Goal: Task Accomplishment & Management: Complete application form

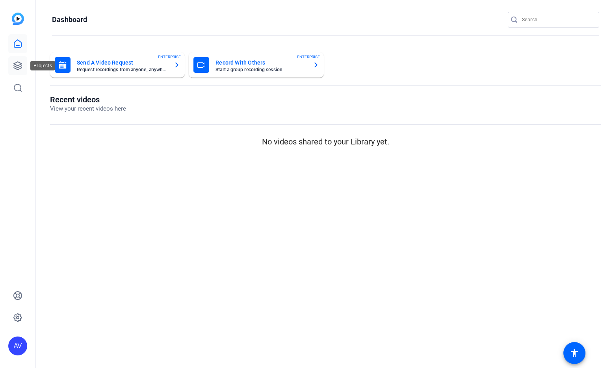
click at [17, 66] on icon at bounding box center [17, 65] width 9 height 9
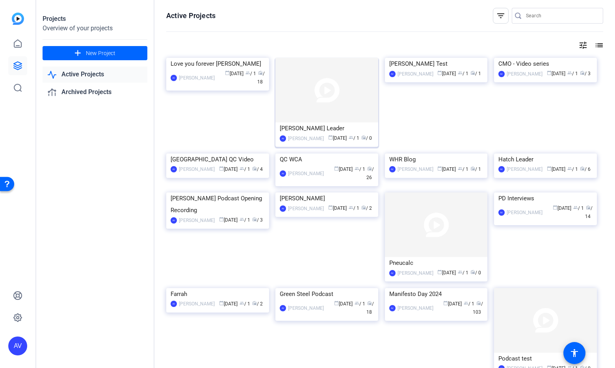
click at [315, 137] on div "AV [PERSON_NAME] calendar_today [DATE] group / 1 radio / 0" at bounding box center [327, 138] width 94 height 8
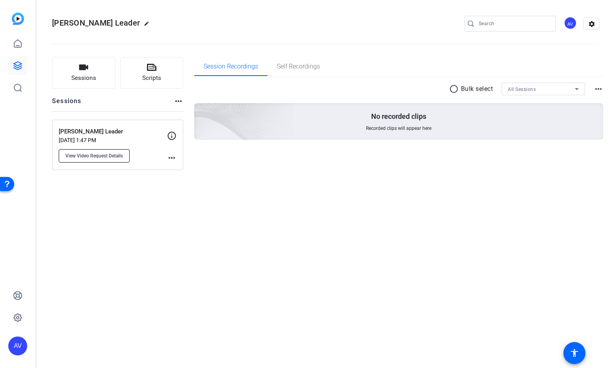
click at [98, 156] on span "View Video Request Details" at bounding box center [94, 156] width 58 height 6
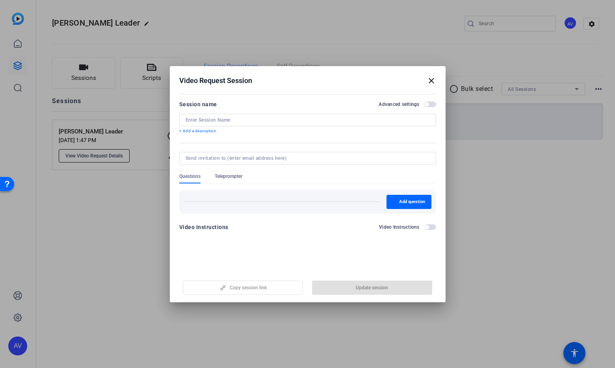
type input "[PERSON_NAME] Leader"
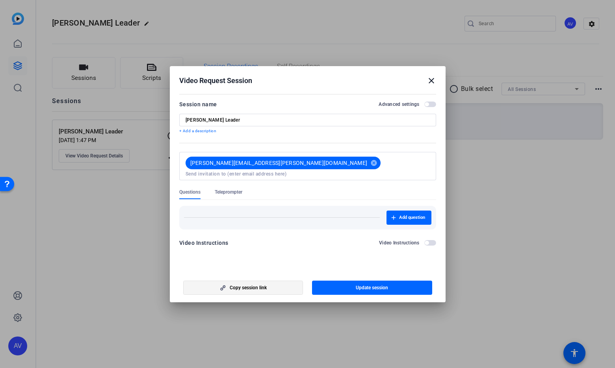
click at [263, 287] on span "Copy session link" at bounding box center [248, 288] width 37 height 6
click at [431, 80] on mat-icon "close" at bounding box center [431, 80] width 9 height 9
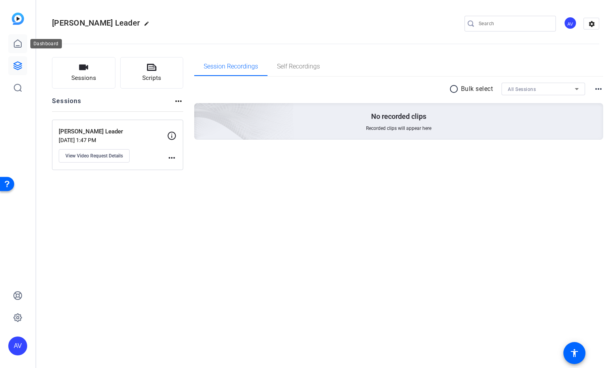
click at [19, 43] on icon at bounding box center [17, 43] width 9 height 9
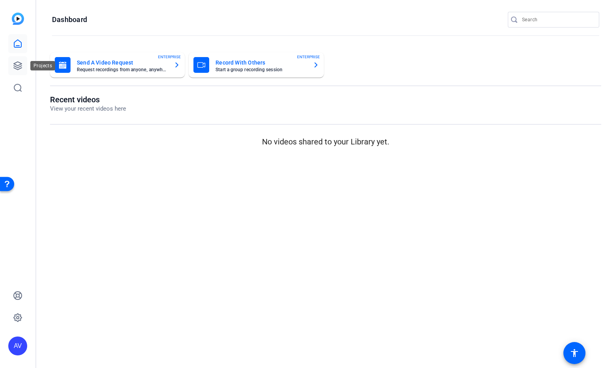
click at [18, 65] on icon at bounding box center [18, 66] width 8 height 8
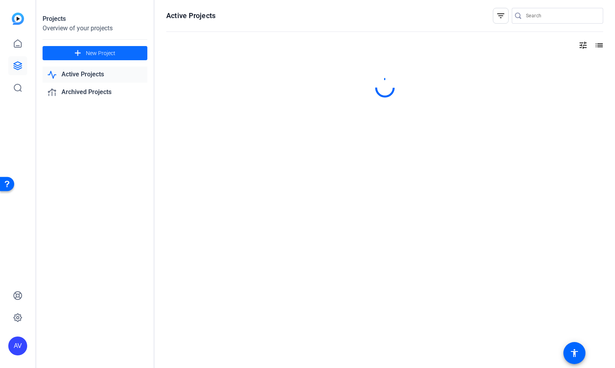
click at [95, 52] on span "New Project" at bounding box center [101, 53] width 30 height 8
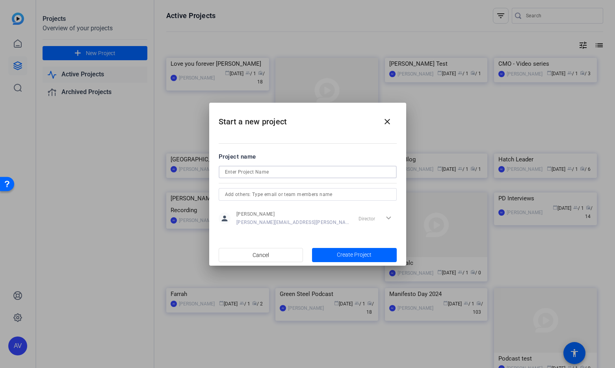
click at [269, 174] on input at bounding box center [307, 171] width 165 height 9
type input "MHE Hatch Leader"
click at [355, 255] on span "Create Project" at bounding box center [354, 255] width 35 height 8
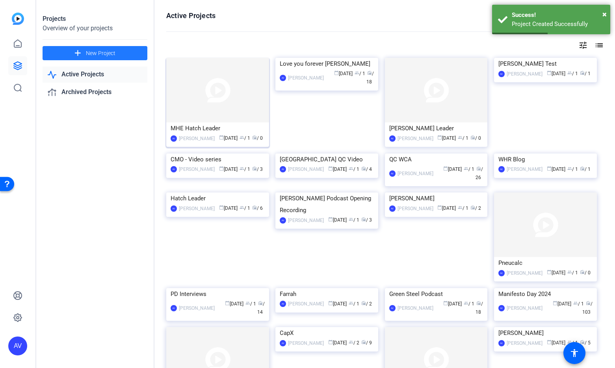
click at [235, 125] on div "MHE Hatch Leader" at bounding box center [218, 129] width 94 height 12
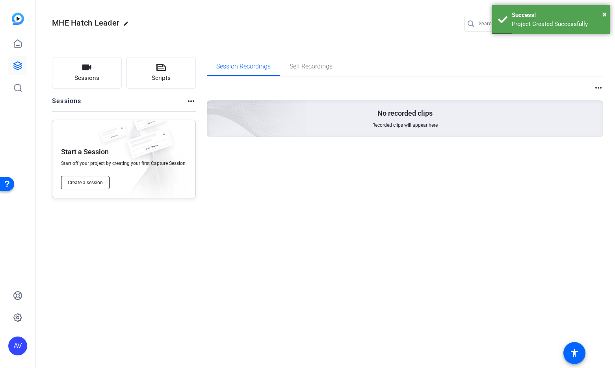
click at [86, 181] on span "Create a session" at bounding box center [85, 183] width 35 height 6
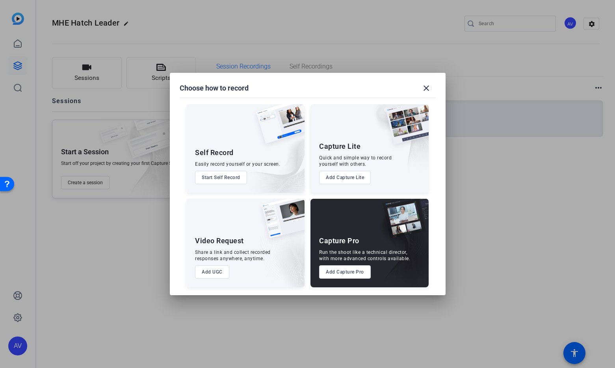
click at [351, 272] on button "Add Capture Pro" at bounding box center [345, 272] width 52 height 13
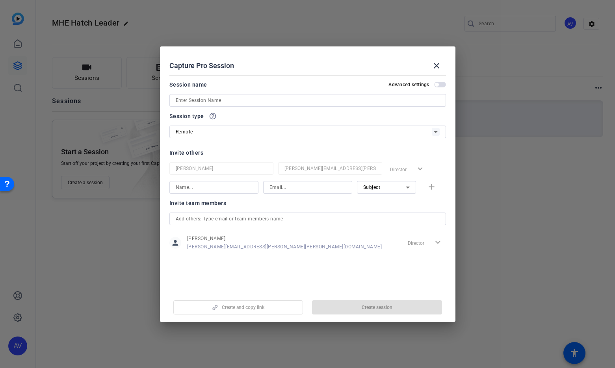
click at [319, 100] on input at bounding box center [308, 100] width 264 height 9
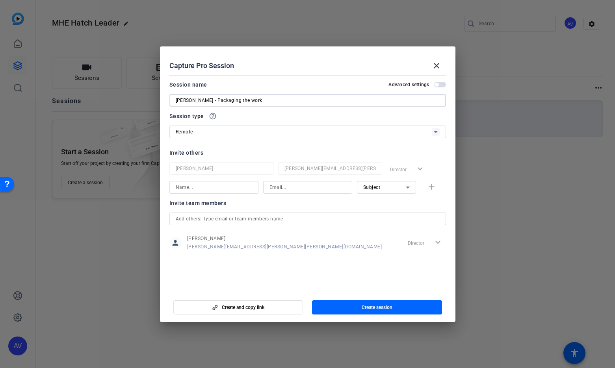
type input "[PERSON_NAME] - Packaging the work"
click at [436, 132] on icon at bounding box center [436, 132] width 4 height 2
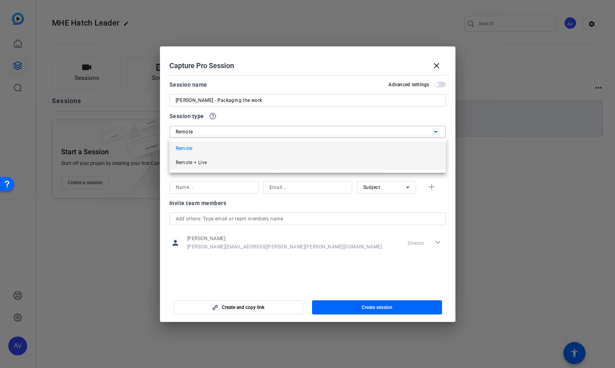
click at [269, 158] on mat-option "Remote + Live" at bounding box center [307, 163] width 277 height 14
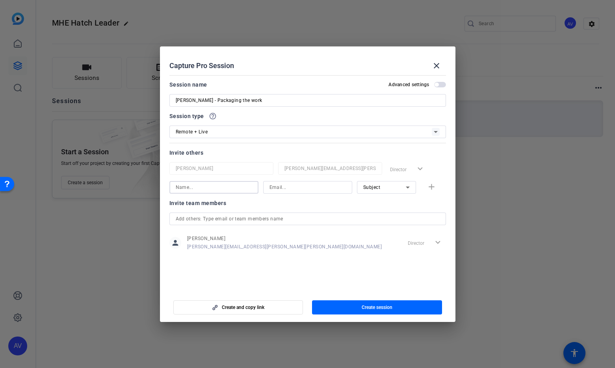
click at [225, 186] on input at bounding box center [214, 187] width 76 height 9
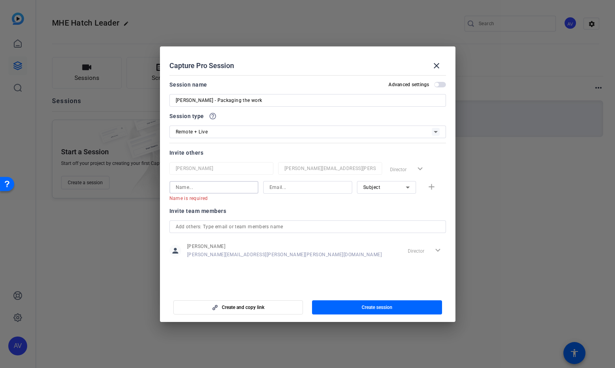
click at [291, 186] on input at bounding box center [308, 187] width 76 height 9
paste input "[PERSON_NAME][EMAIL_ADDRESS][DOMAIN_NAME]"
type input "[PERSON_NAME][EMAIL_ADDRESS][DOMAIN_NAME]"
click at [208, 186] on input at bounding box center [214, 187] width 76 height 9
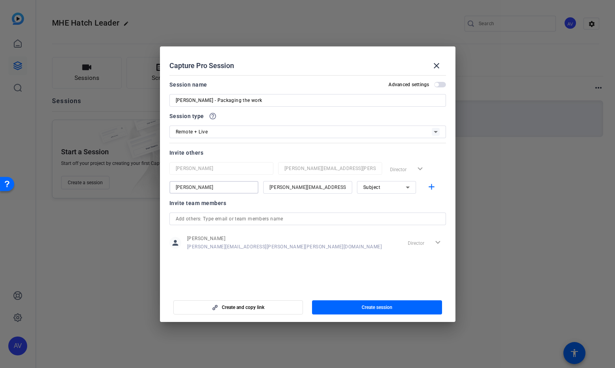
type input "[PERSON_NAME]"
click at [409, 185] on icon at bounding box center [407, 187] width 9 height 9
click at [386, 214] on mat-option "Watcher" at bounding box center [386, 216] width 59 height 13
click at [432, 189] on mat-icon "add" at bounding box center [432, 187] width 10 height 10
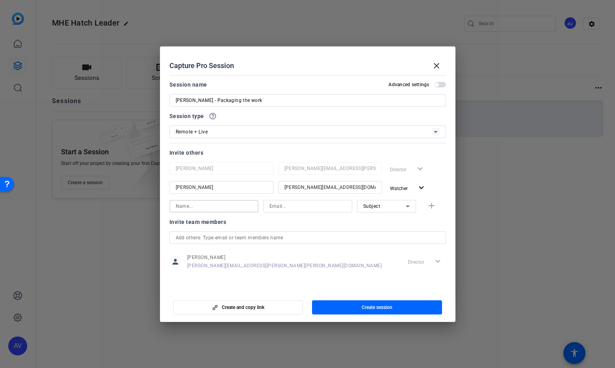
click at [210, 205] on input at bounding box center [214, 206] width 76 height 9
type input "[PERSON_NAME]"
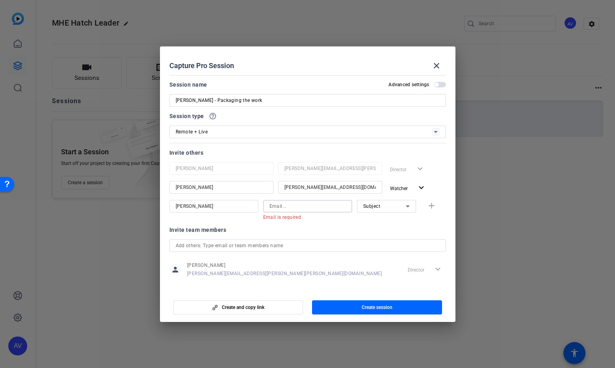
click at [296, 207] on input at bounding box center [308, 206] width 76 height 9
paste input "[PERSON_NAME][EMAIL_ADDRESS][PERSON_NAME][PERSON_NAME][DOMAIN_NAME]"
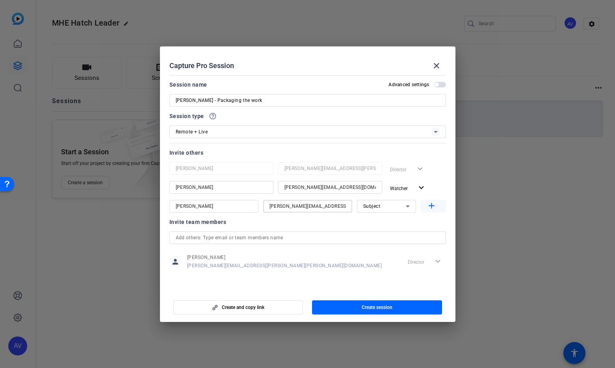
type input "[PERSON_NAME][EMAIL_ADDRESS][PERSON_NAME][PERSON_NAME][DOMAIN_NAME]"
click at [433, 206] on mat-icon "add" at bounding box center [432, 206] width 10 height 10
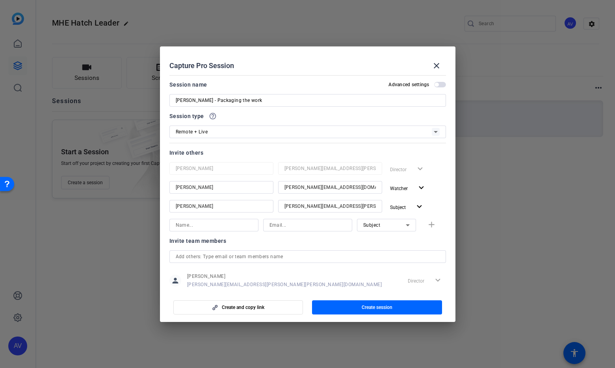
click at [243, 224] on input at bounding box center [214, 225] width 76 height 9
click at [201, 228] on input at bounding box center [214, 225] width 76 height 9
type input "[PERSON_NAME]"
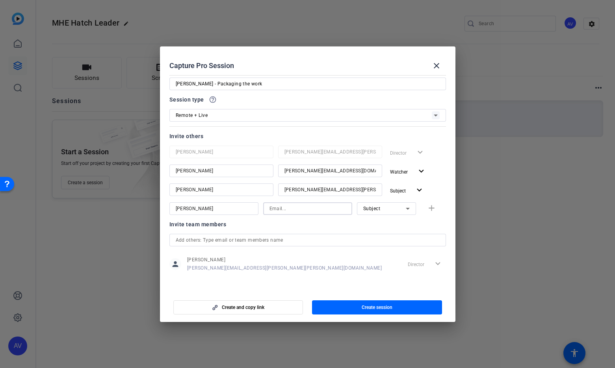
click at [299, 208] on input at bounding box center [308, 208] width 76 height 9
paste input "[PERSON_NAME][EMAIL_ADDRESS][PERSON_NAME][PERSON_NAME][DOMAIN_NAME]"
type input "[PERSON_NAME][EMAIL_ADDRESS][PERSON_NAME][PERSON_NAME][DOMAIN_NAME]"
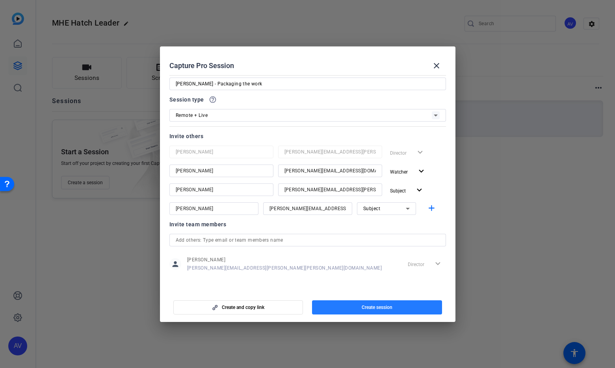
click at [376, 307] on span "Create session" at bounding box center [377, 308] width 31 height 6
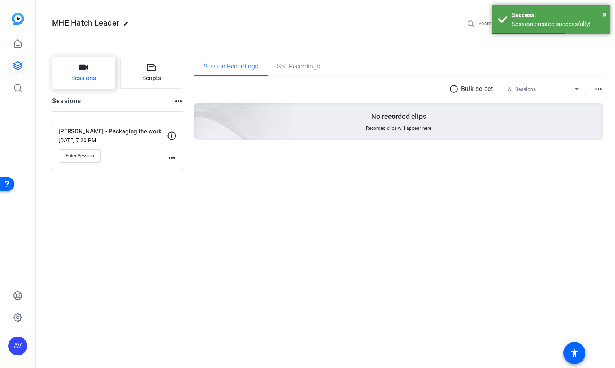
click at [84, 68] on icon "button" at bounding box center [83, 68] width 9 height 6
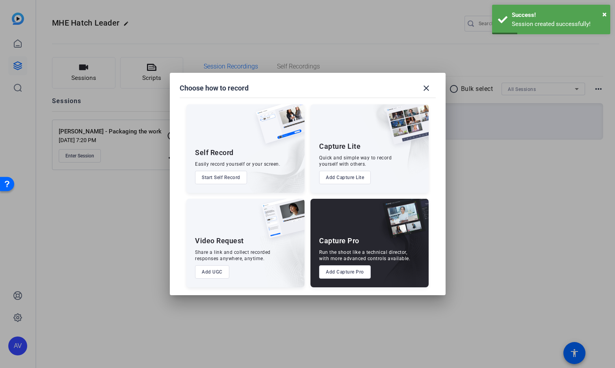
click at [357, 273] on button "Add Capture Pro" at bounding box center [345, 272] width 52 height 13
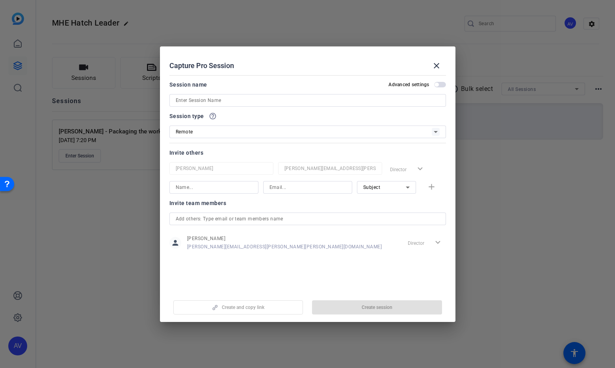
click at [208, 103] on input at bounding box center [308, 100] width 264 height 9
type input "[PERSON_NAME]"
click at [439, 131] on icon at bounding box center [435, 131] width 9 height 9
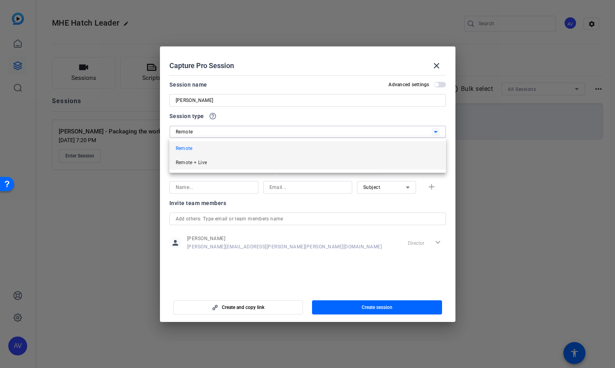
click at [315, 161] on mat-option "Remote + Live" at bounding box center [307, 163] width 277 height 14
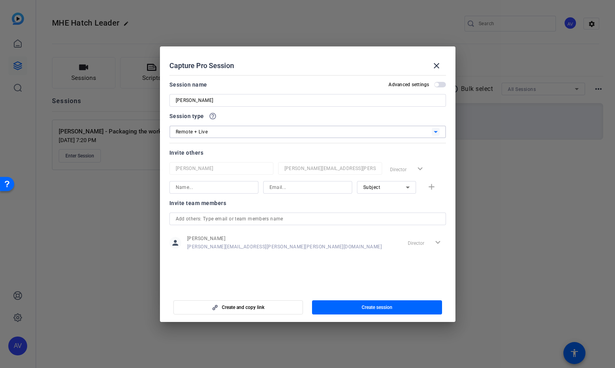
click at [236, 185] on input at bounding box center [214, 187] width 76 height 9
type input "[PERSON_NAME]"
click at [289, 182] on div at bounding box center [308, 187] width 76 height 13
type input "[PERSON_NAME][EMAIL_ADDRESS][PERSON_NAME][PERSON_NAME][DOMAIN_NAME]"
click at [407, 186] on icon at bounding box center [407, 187] width 9 height 9
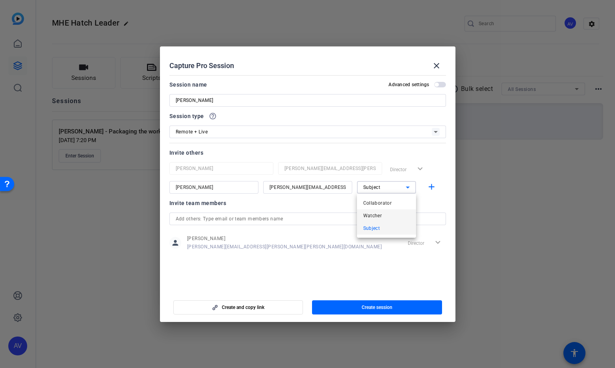
click at [384, 214] on mat-option "Watcher" at bounding box center [386, 216] width 59 height 13
click at [435, 188] on mat-icon "add" at bounding box center [432, 187] width 10 height 10
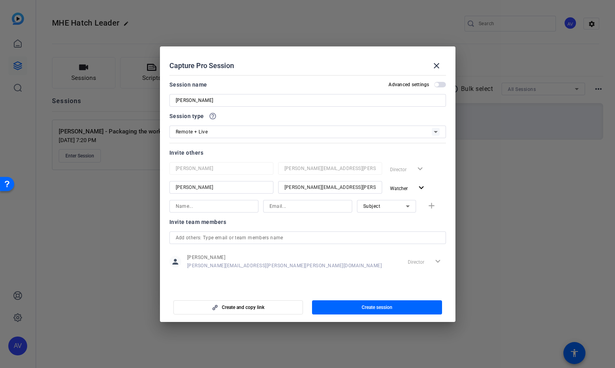
click at [212, 207] on input at bounding box center [214, 206] width 76 height 9
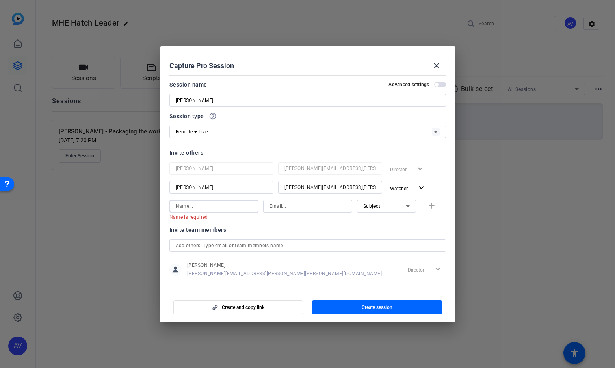
click at [286, 207] on input at bounding box center [308, 206] width 76 height 9
paste input "[PERSON_NAME][EMAIL_ADDRESS][DOMAIN_NAME]"
type input "[PERSON_NAME][EMAIL_ADDRESS][DOMAIN_NAME]"
click at [222, 207] on input at bounding box center [214, 206] width 76 height 9
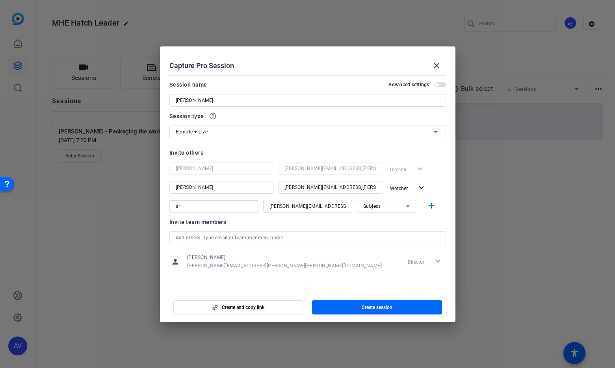
type input "a"
type input "[PERSON_NAME]"
click at [431, 206] on mat-icon "add" at bounding box center [432, 206] width 10 height 10
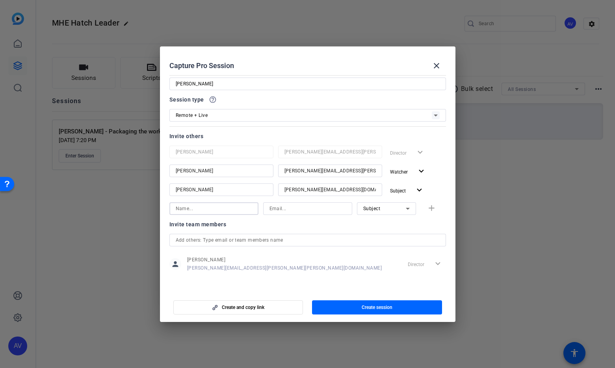
click at [209, 210] on input at bounding box center [214, 208] width 76 height 9
type input "[PERSON_NAME]"
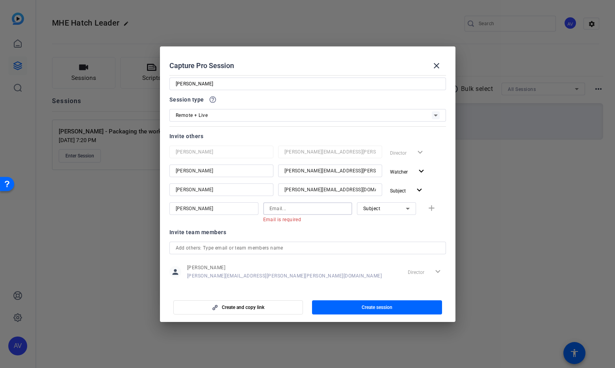
paste input "[EMAIL_ADDRESS][DOMAIN_NAME]"
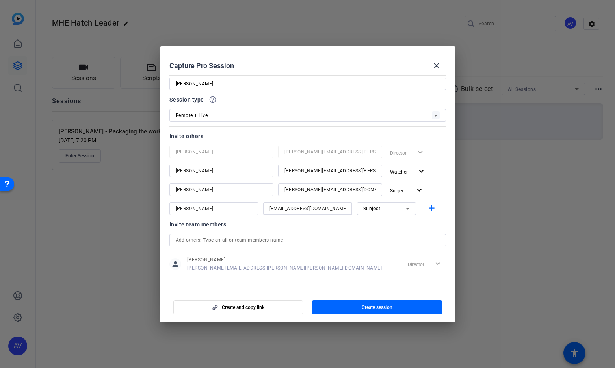
type input "[EMAIL_ADDRESS][DOMAIN_NAME]"
click at [407, 209] on icon at bounding box center [408, 209] width 4 height 2
click at [387, 234] on mat-option "Watcher" at bounding box center [386, 237] width 59 height 13
click at [435, 207] on mat-icon "add" at bounding box center [432, 209] width 10 height 10
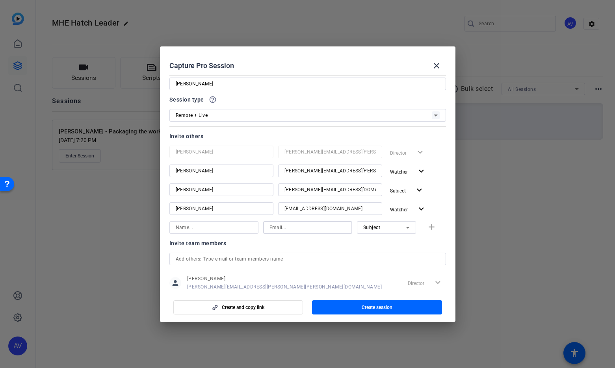
click at [315, 227] on input at bounding box center [308, 227] width 76 height 9
paste input "[PERSON_NAME][EMAIL_ADDRESS][PERSON_NAME][DOMAIN_NAME]"
type input "[PERSON_NAME][EMAIL_ADDRESS][PERSON_NAME][DOMAIN_NAME]"
click at [190, 227] on input at bounding box center [214, 227] width 76 height 9
type input "[PERSON_NAME]"
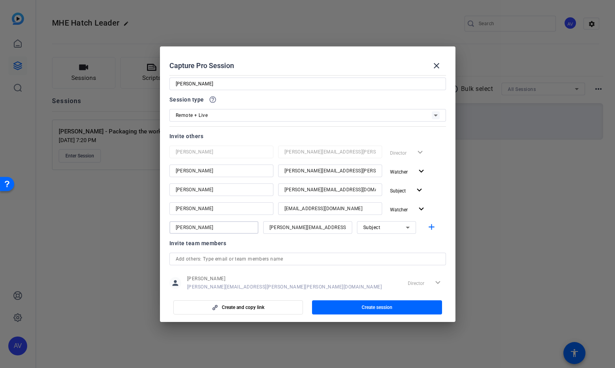
click at [409, 225] on icon at bounding box center [407, 227] width 9 height 9
click at [385, 254] on mat-option "Watcher" at bounding box center [386, 256] width 59 height 13
click at [382, 309] on span "Create session" at bounding box center [377, 308] width 31 height 6
click at [382, 309] on div "Create and copy link Create session" at bounding box center [307, 305] width 277 height 20
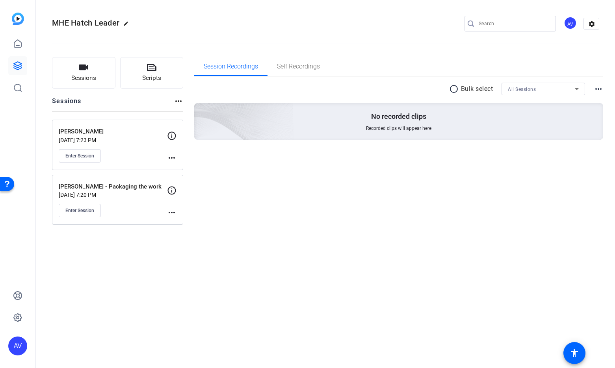
click at [172, 157] on mat-icon "more_horiz" at bounding box center [171, 157] width 9 height 9
click at [182, 169] on span "Edit Session" at bounding box center [191, 169] width 36 height 9
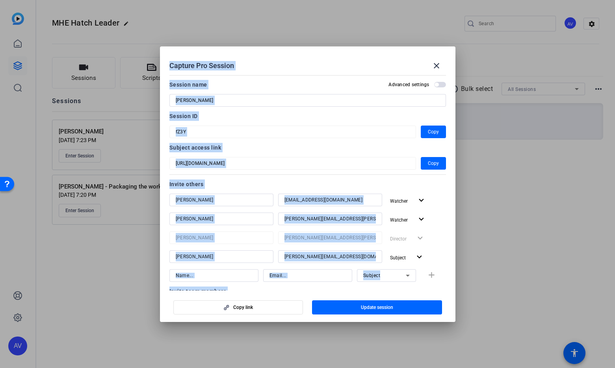
click at [330, 117] on div "Session ID" at bounding box center [307, 116] width 277 height 9
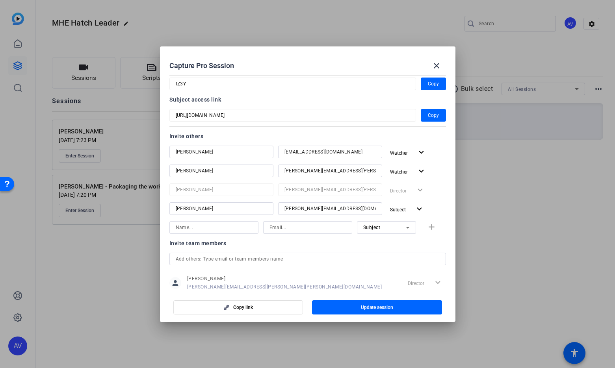
scroll to position [49, 0]
click at [434, 115] on span "Copy" at bounding box center [433, 114] width 11 height 9
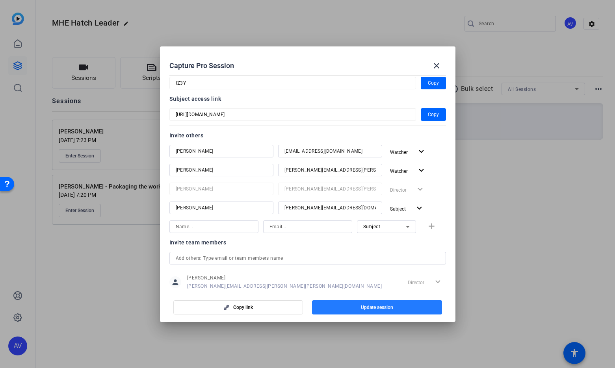
click at [367, 306] on span "Update session" at bounding box center [377, 308] width 32 height 6
